Goal: Use online tool/utility: Utilize a website feature to perform a specific function

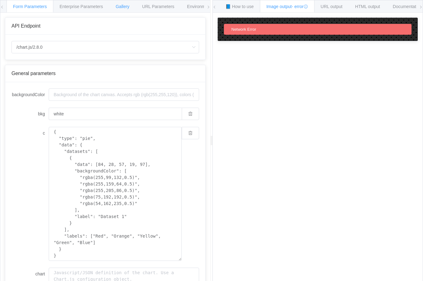
click at [125, 5] on span "Gallery" at bounding box center [123, 6] width 14 height 5
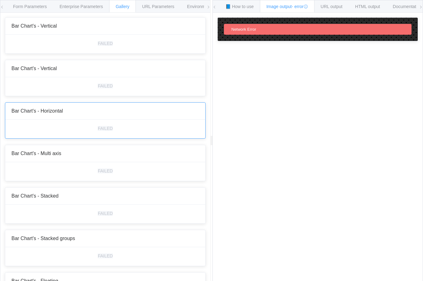
click at [77, 131] on div "FAILED" at bounding box center [105, 129] width 200 height 19
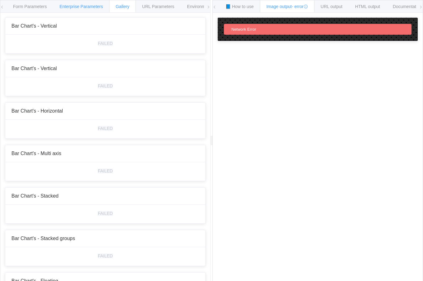
click at [82, 7] on span "Enterprise Parameters" at bounding box center [81, 6] width 43 height 5
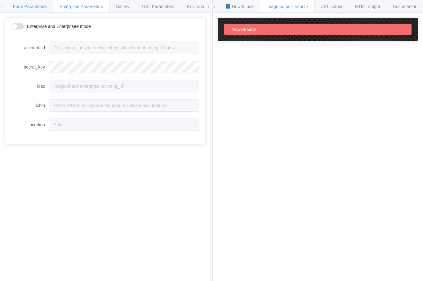
click at [42, 2] on div "Form Parameters" at bounding box center [30, 6] width 47 height 12
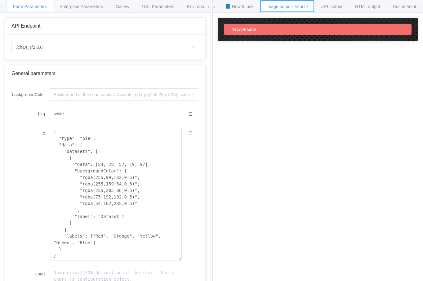
click at [308, 7] on icon at bounding box center [306, 6] width 4 height 4
click at [373, 4] on span "HTML output" at bounding box center [367, 6] width 25 height 5
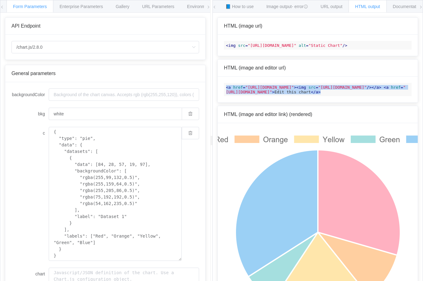
drag, startPoint x: 263, startPoint y: 128, endPoint x: 221, endPoint y: 102, distance: 49.6
click at [221, 102] on div "< a href = "https://image-charts.com/chart.js/2.8.0?bkg=white&c=%7B%0A%20%20%22…" at bounding box center [318, 90] width 200 height 26
copy code "< a href = "https://image-charts.com/chart.js/2.8.0?bkg=white&c=%7B%0A%20%20%22…"
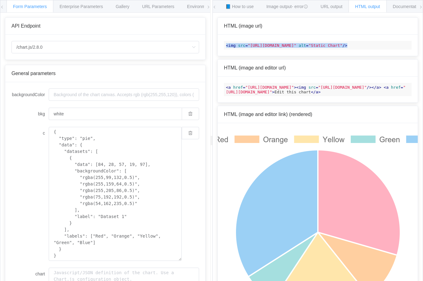
drag, startPoint x: 284, startPoint y: 53, endPoint x: 225, endPoint y: 46, distance: 59.1
click at [225, 46] on code "< img src = "https://image-charts.com/chart.js/2.8.0?bkg=white&c=%7B%0A%20%20%2…" at bounding box center [318, 45] width 188 height 9
copy span "< img src = "https://image-charts.com/chart.js/2.8.0?bkg=white&c=%7B%0A%20%20%2…"
